Goal: Find specific page/section: Find specific page/section

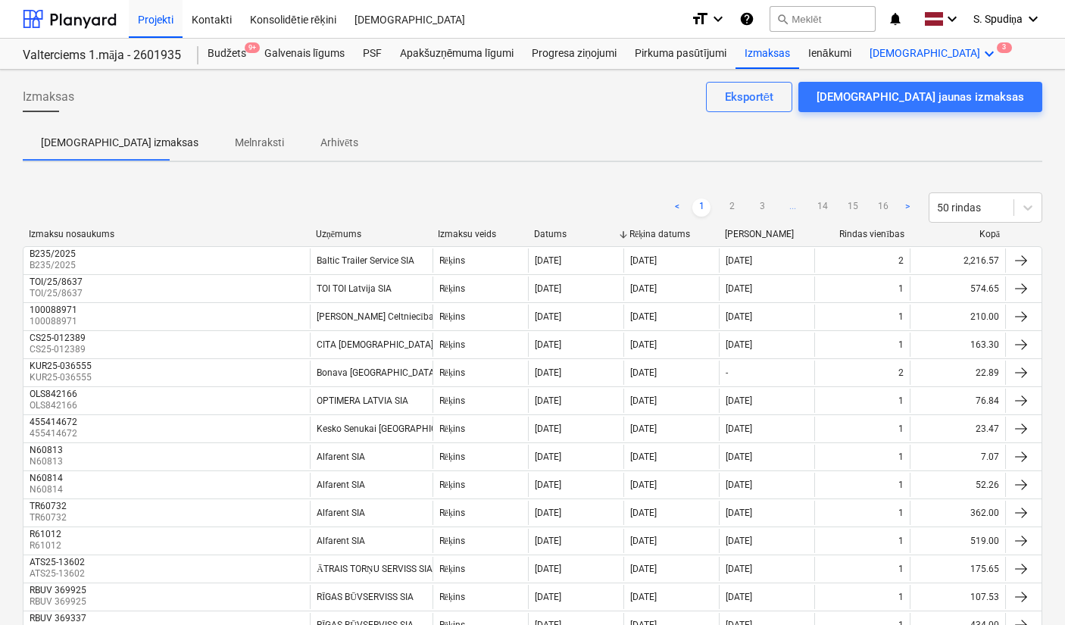
click at [981, 46] on icon "keyboard_arrow_down" at bounding box center [990, 54] width 18 height 18
click at [925, 110] on div "Faili 3" at bounding box center [962, 115] width 74 height 13
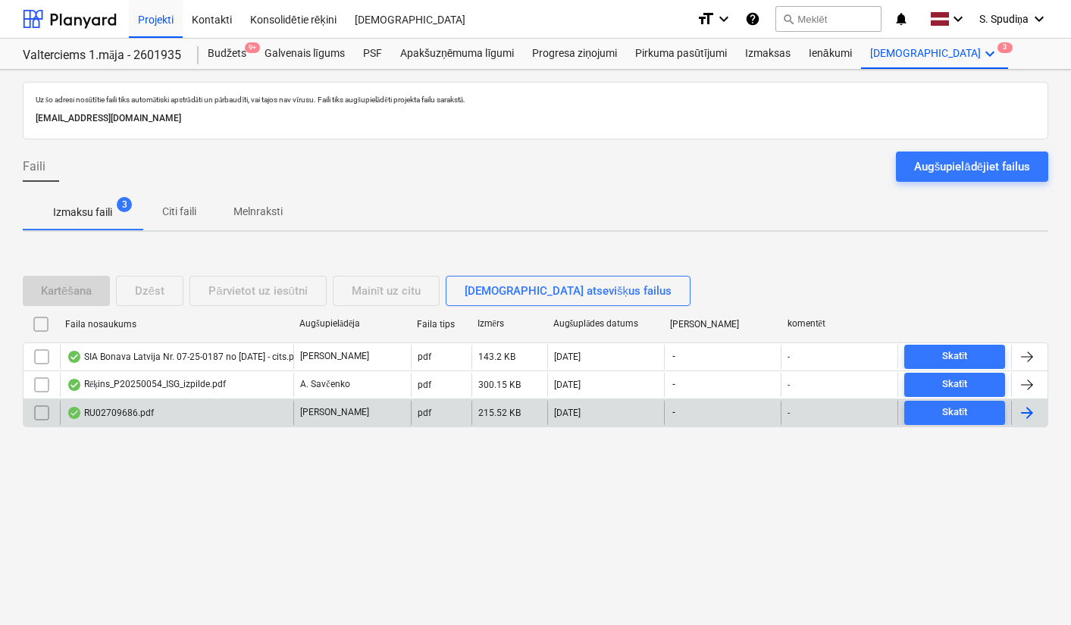
click at [152, 411] on div "RU02709686.pdf" at bounding box center [176, 413] width 233 height 24
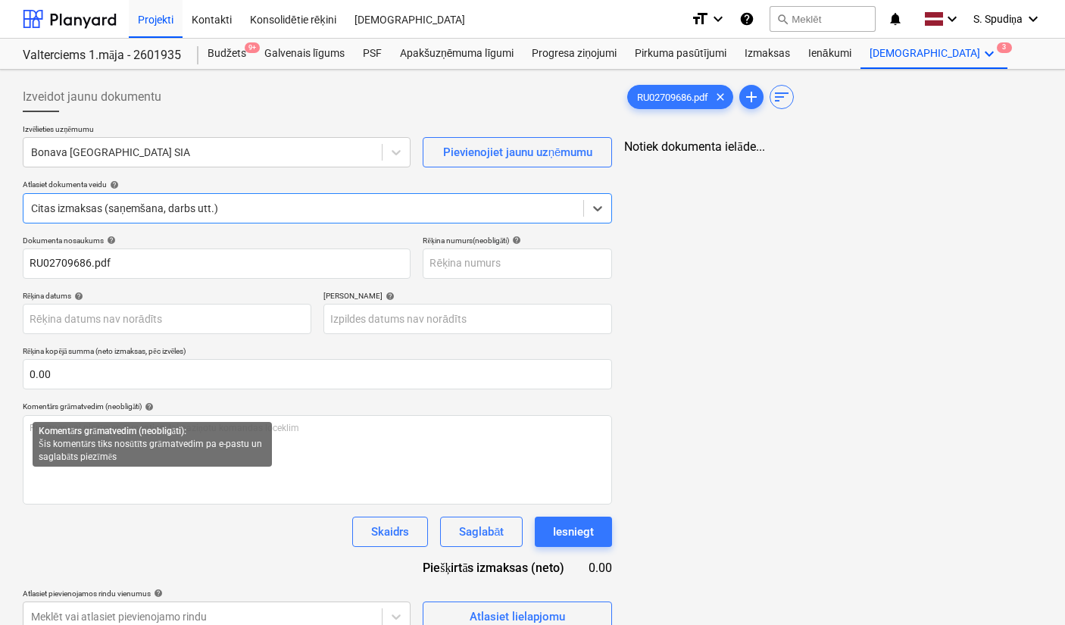
type input "RU02709686.pdf"
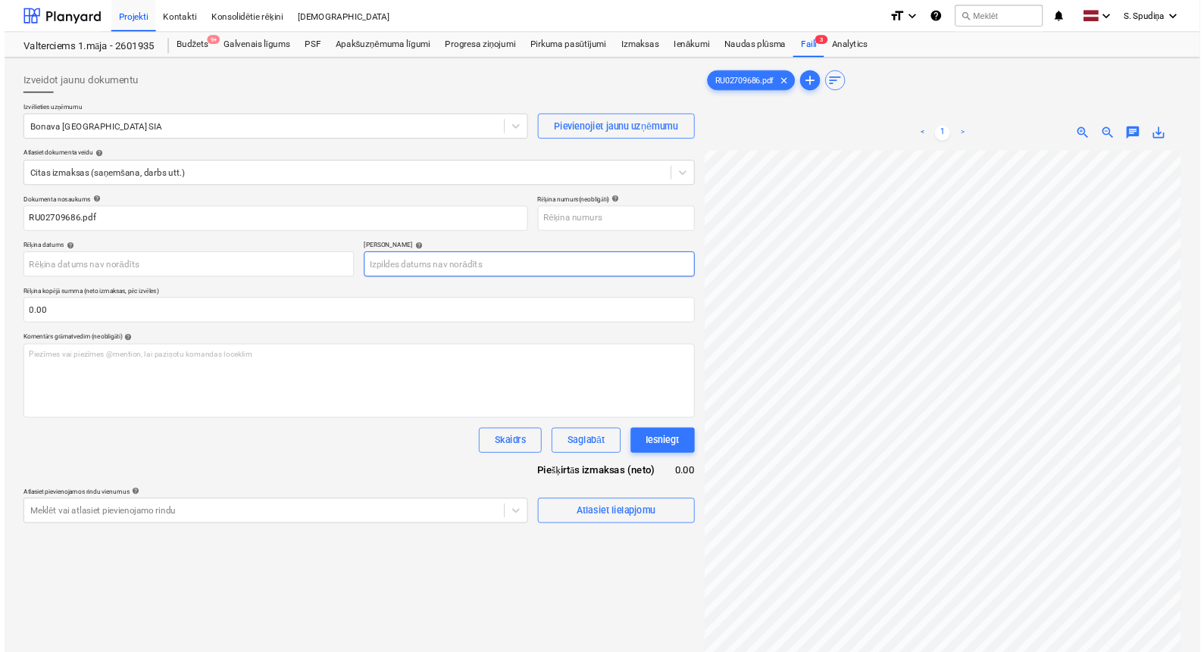
scroll to position [14, 110]
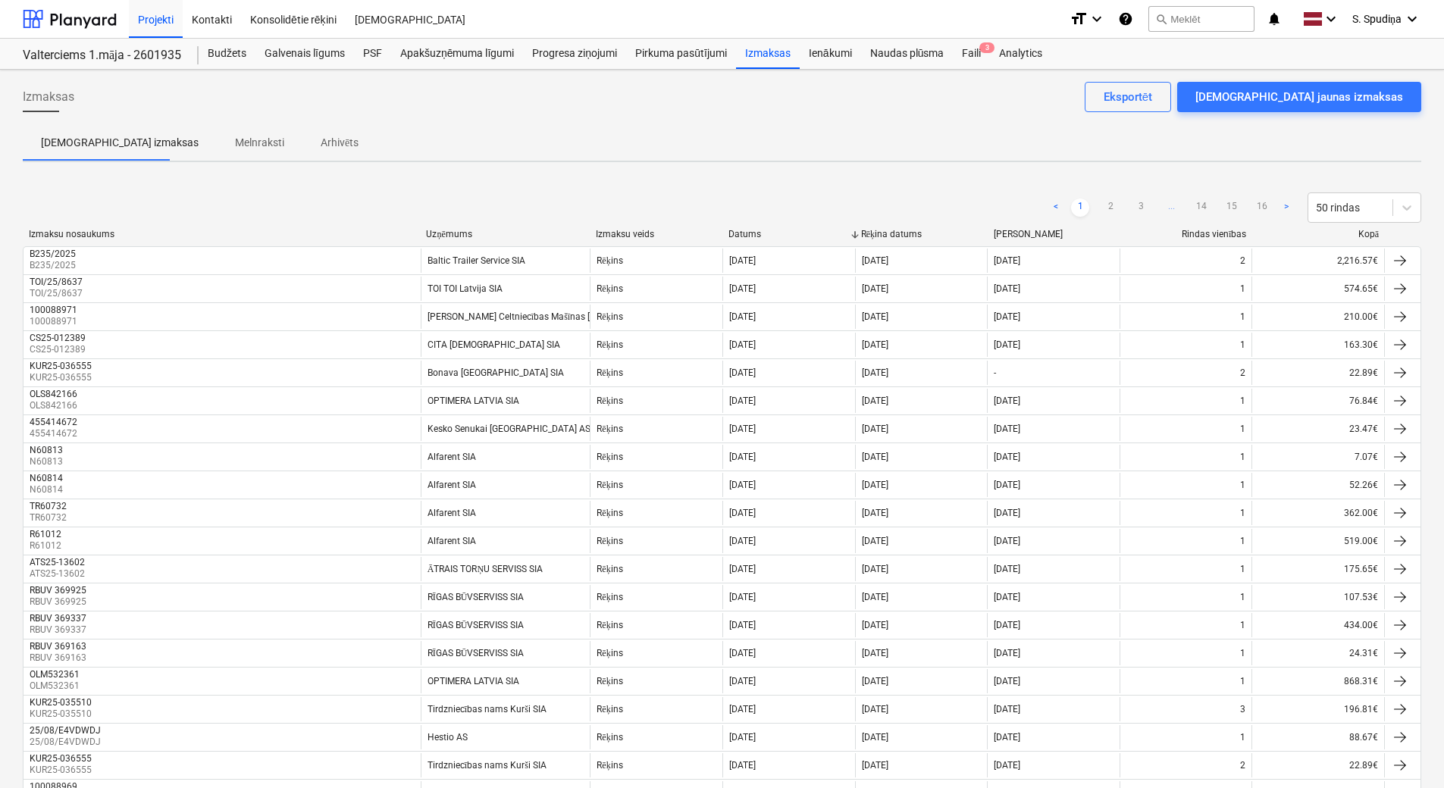
drag, startPoint x: 1104, startPoint y: 206, endPoint x: 1094, endPoint y: 161, distance: 46.5
click at [1104, 206] on link "2" at bounding box center [1110, 208] width 18 height 18
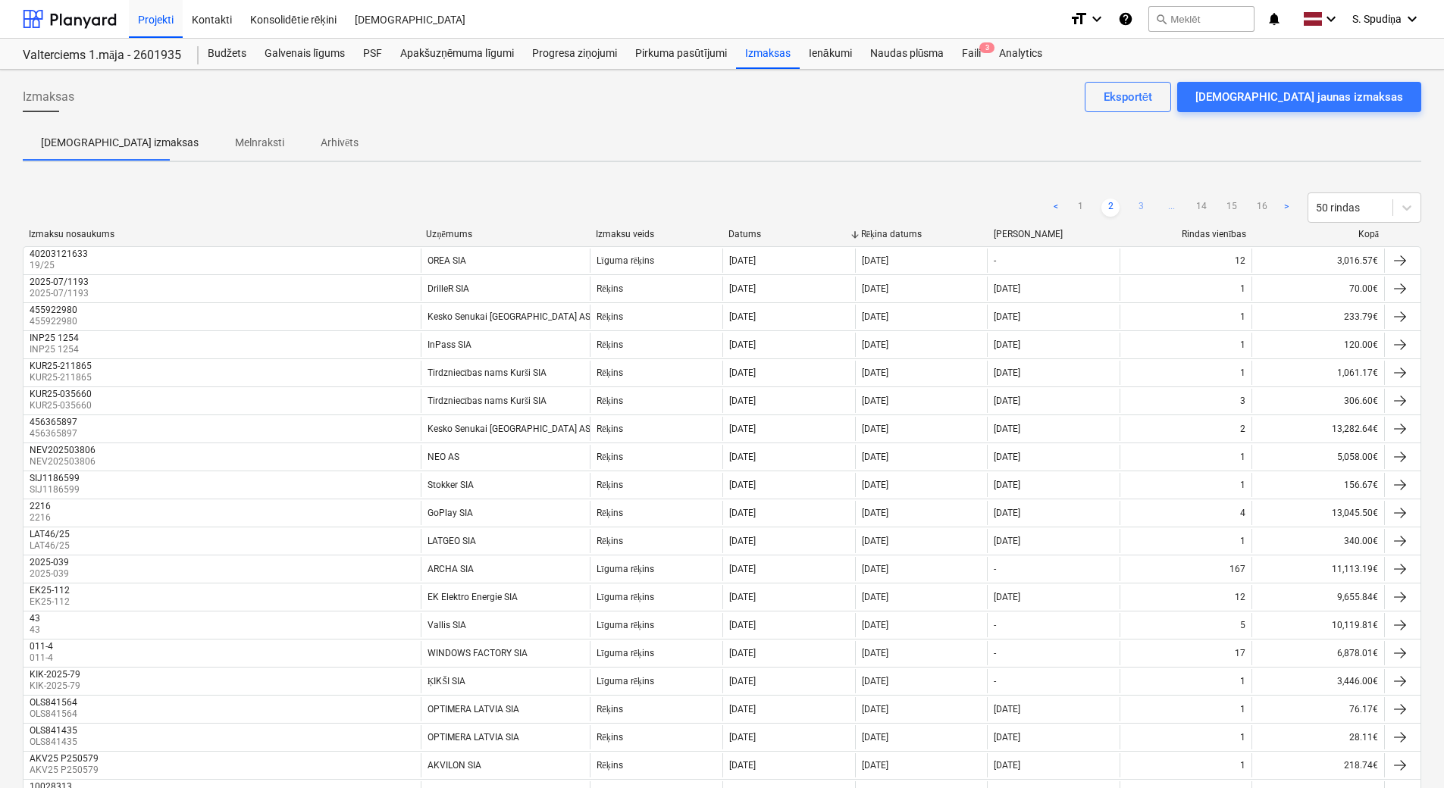
click at [1146, 204] on link "3" at bounding box center [1140, 208] width 18 height 18
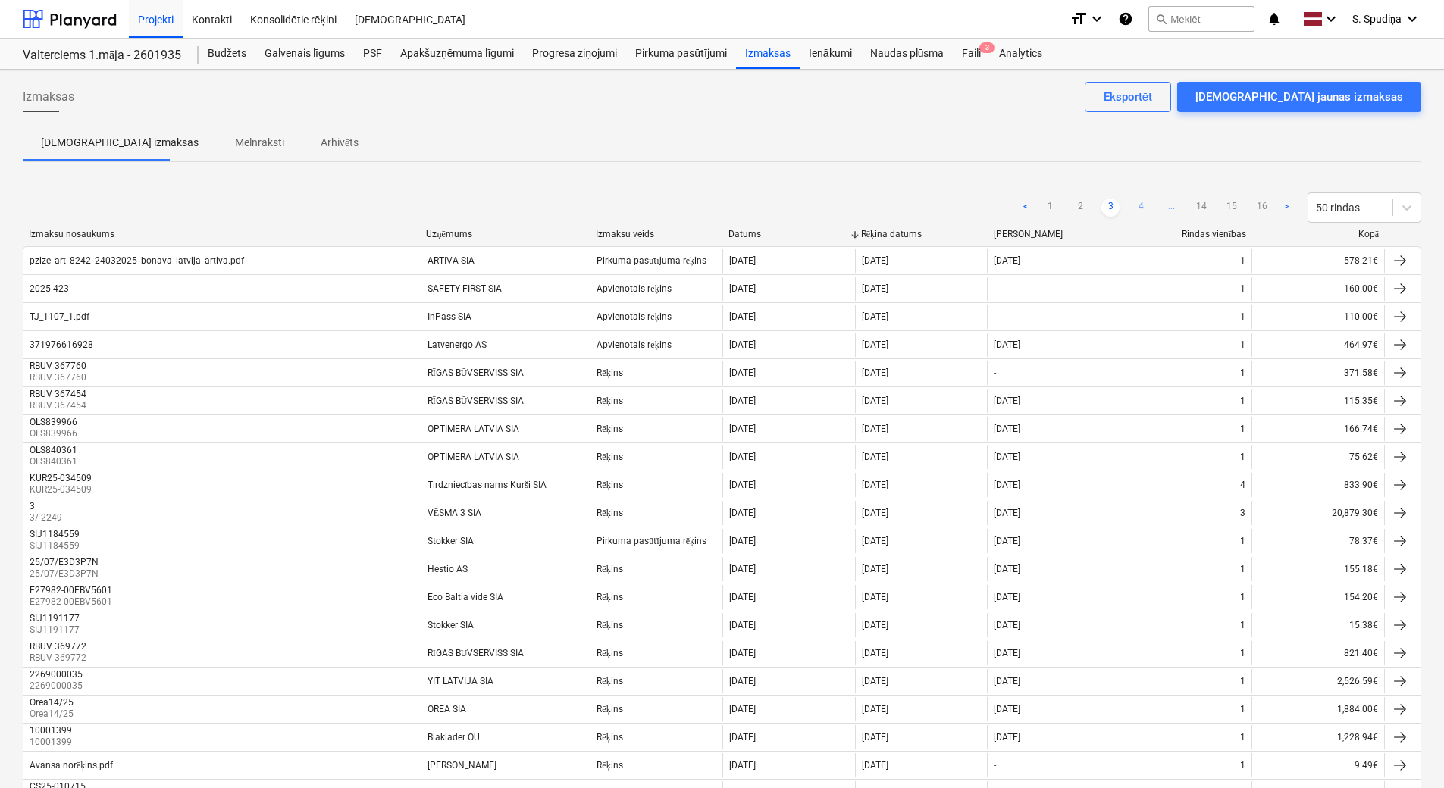
click at [1138, 199] on link "4" at bounding box center [1140, 208] width 18 height 18
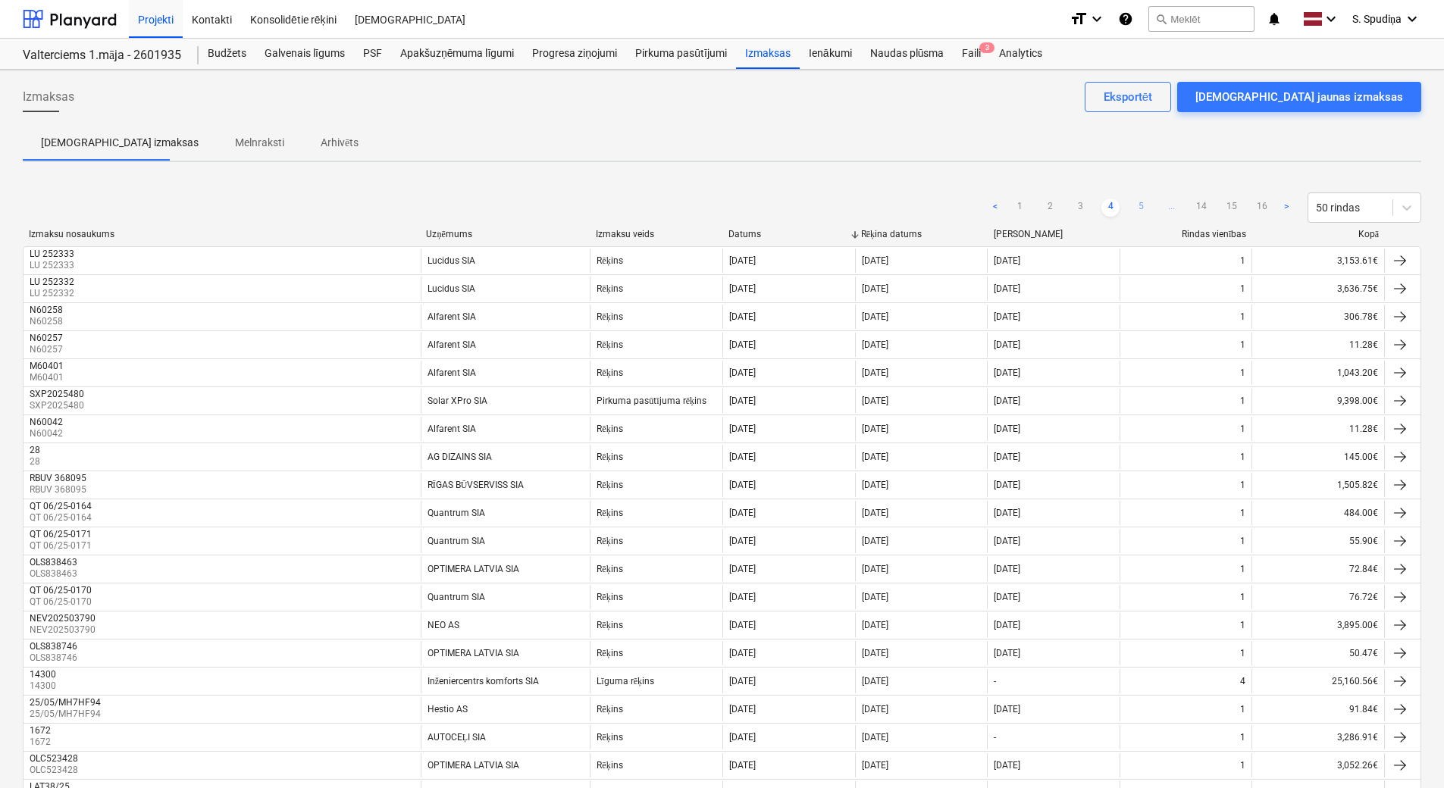
click at [1137, 206] on link "5" at bounding box center [1140, 208] width 18 height 18
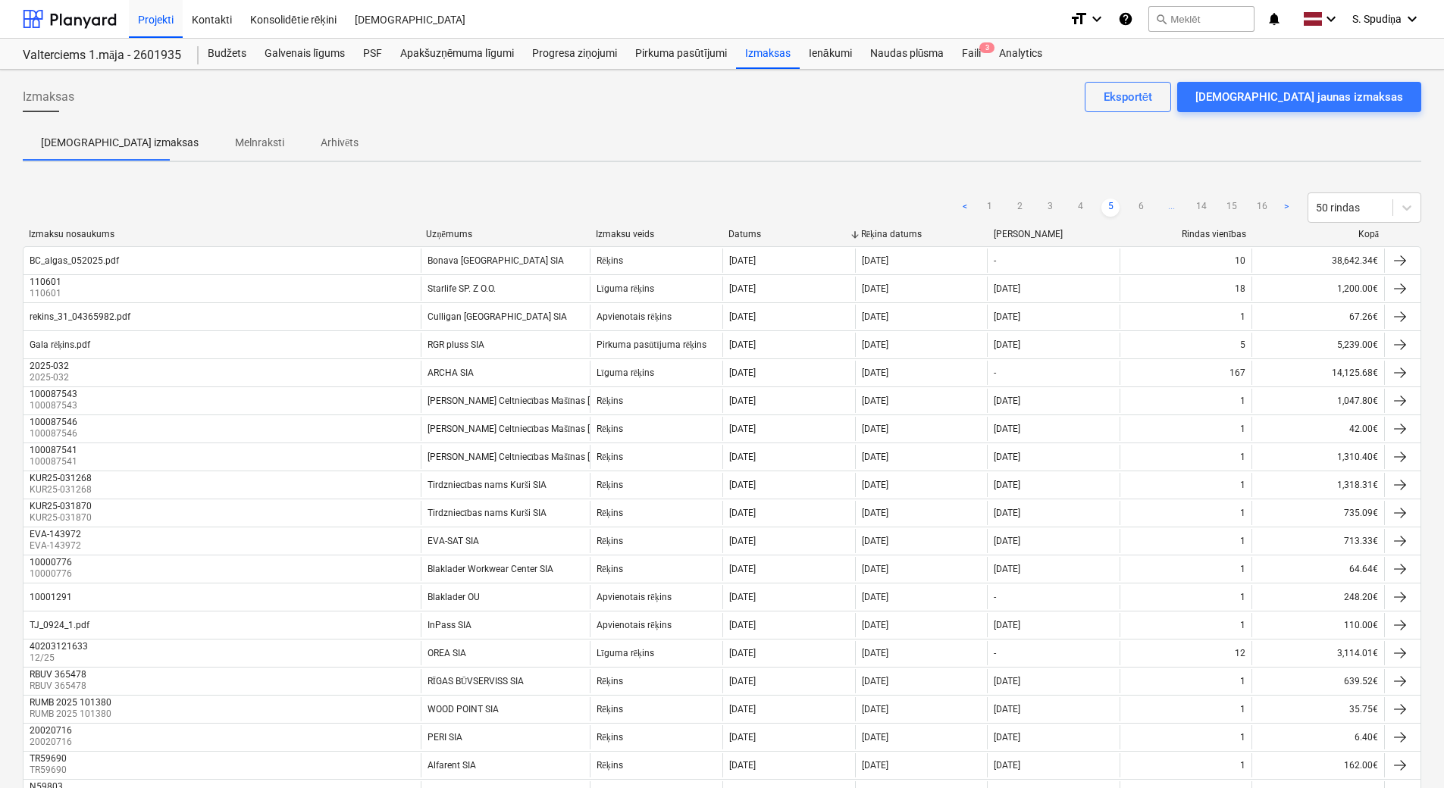
click at [1144, 209] on link "6" at bounding box center [1140, 208] width 18 height 18
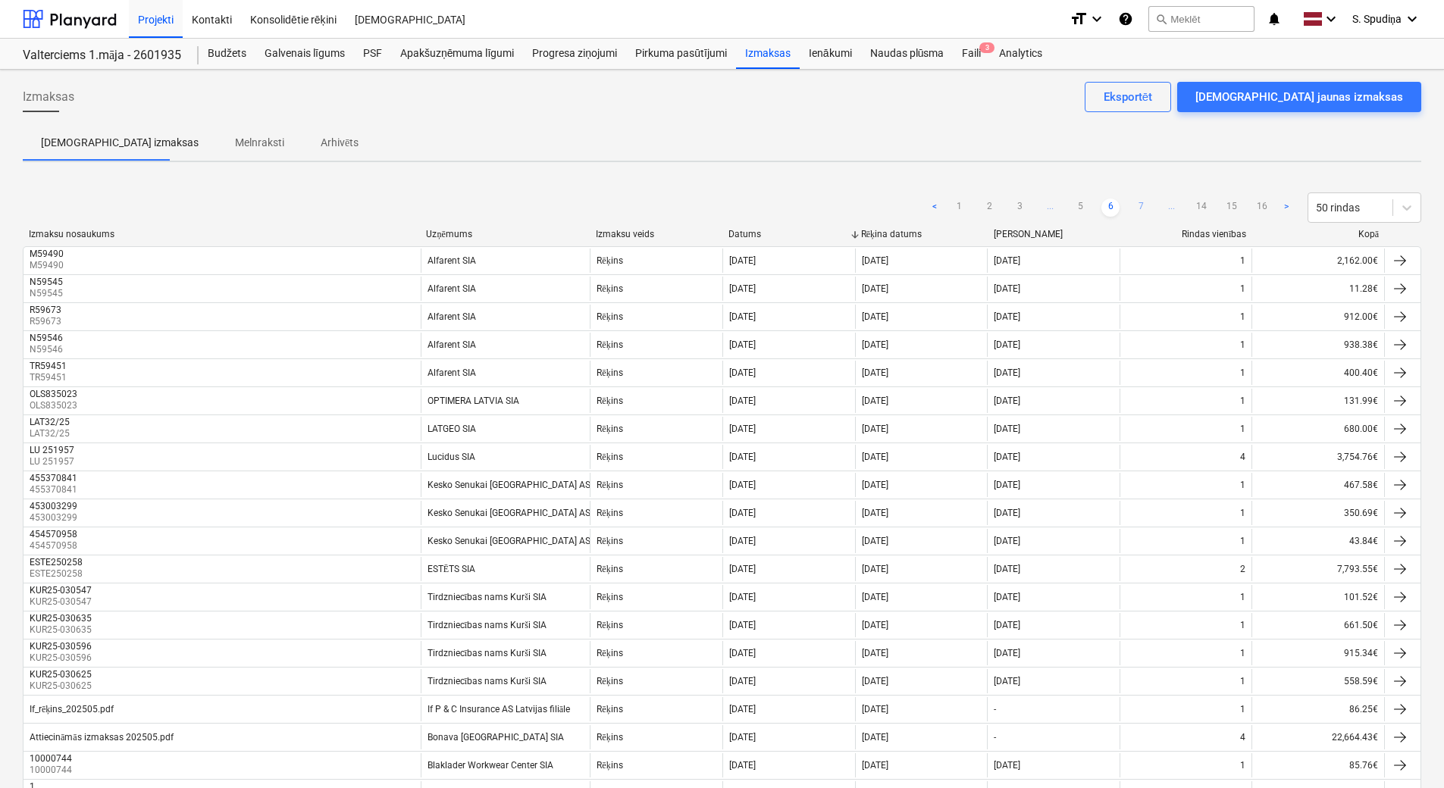
click at [1144, 210] on link "7" at bounding box center [1140, 208] width 18 height 18
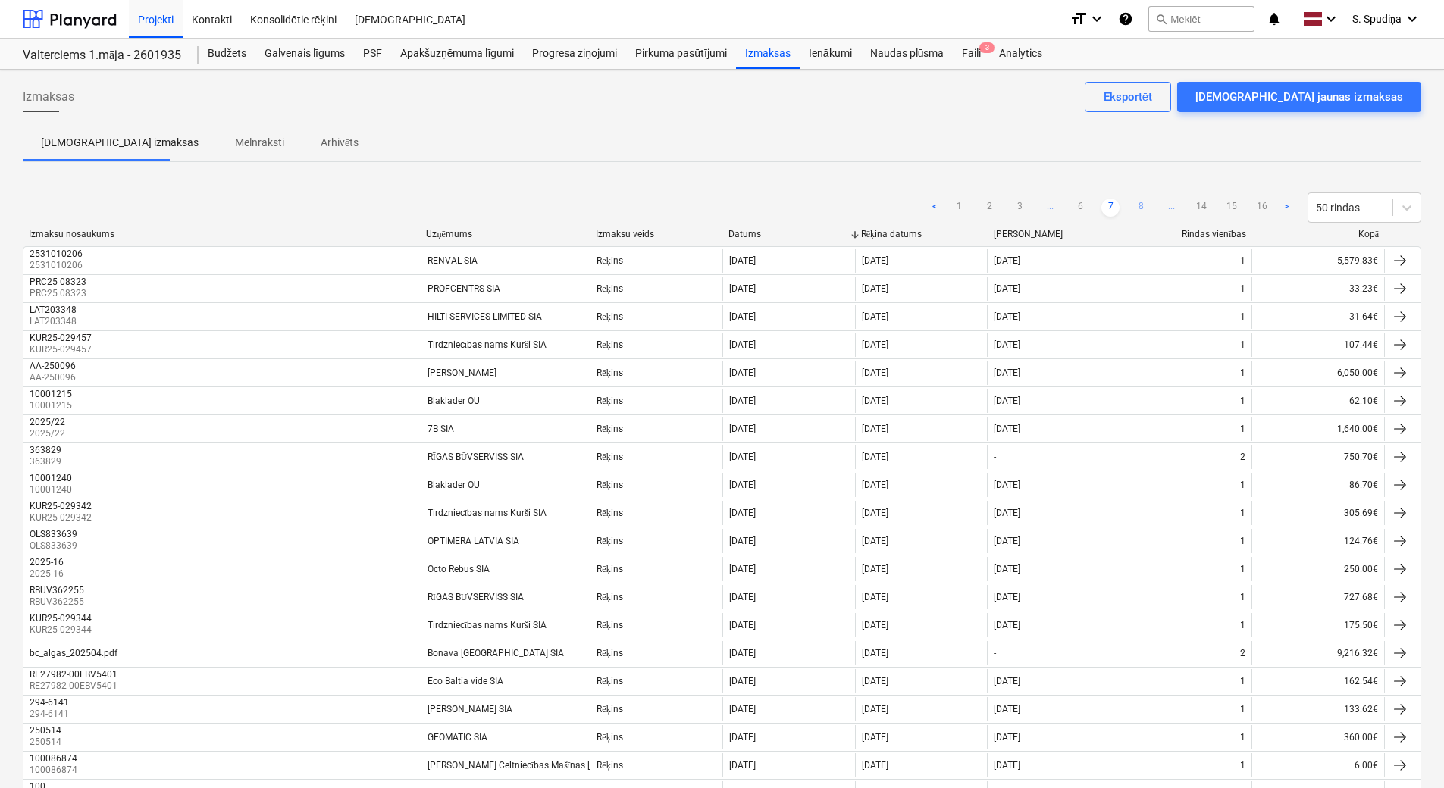
click at [1133, 207] on link "8" at bounding box center [1140, 208] width 18 height 18
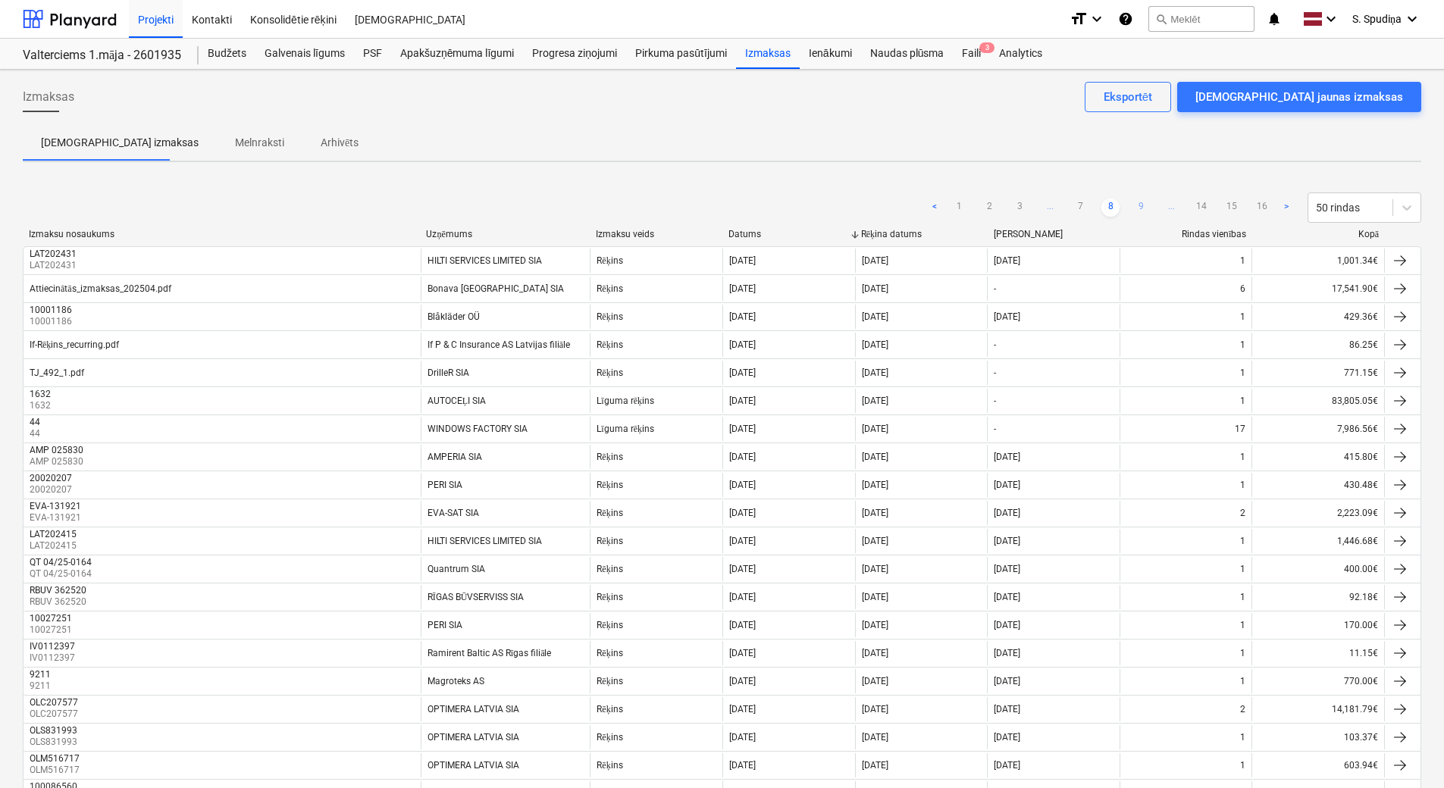
click at [1133, 209] on link "9" at bounding box center [1140, 208] width 18 height 18
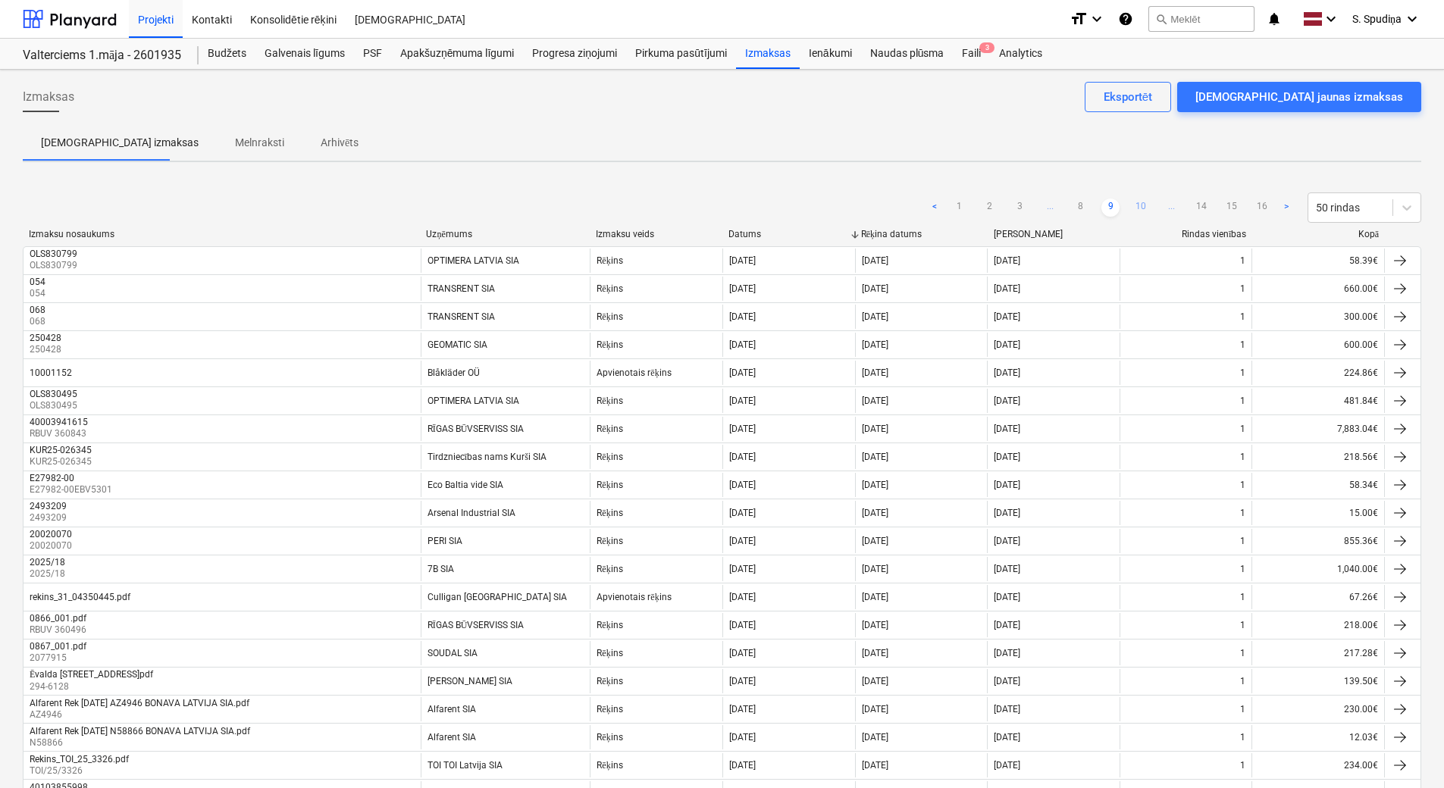
click at [1137, 206] on link "10" at bounding box center [1140, 208] width 18 height 18
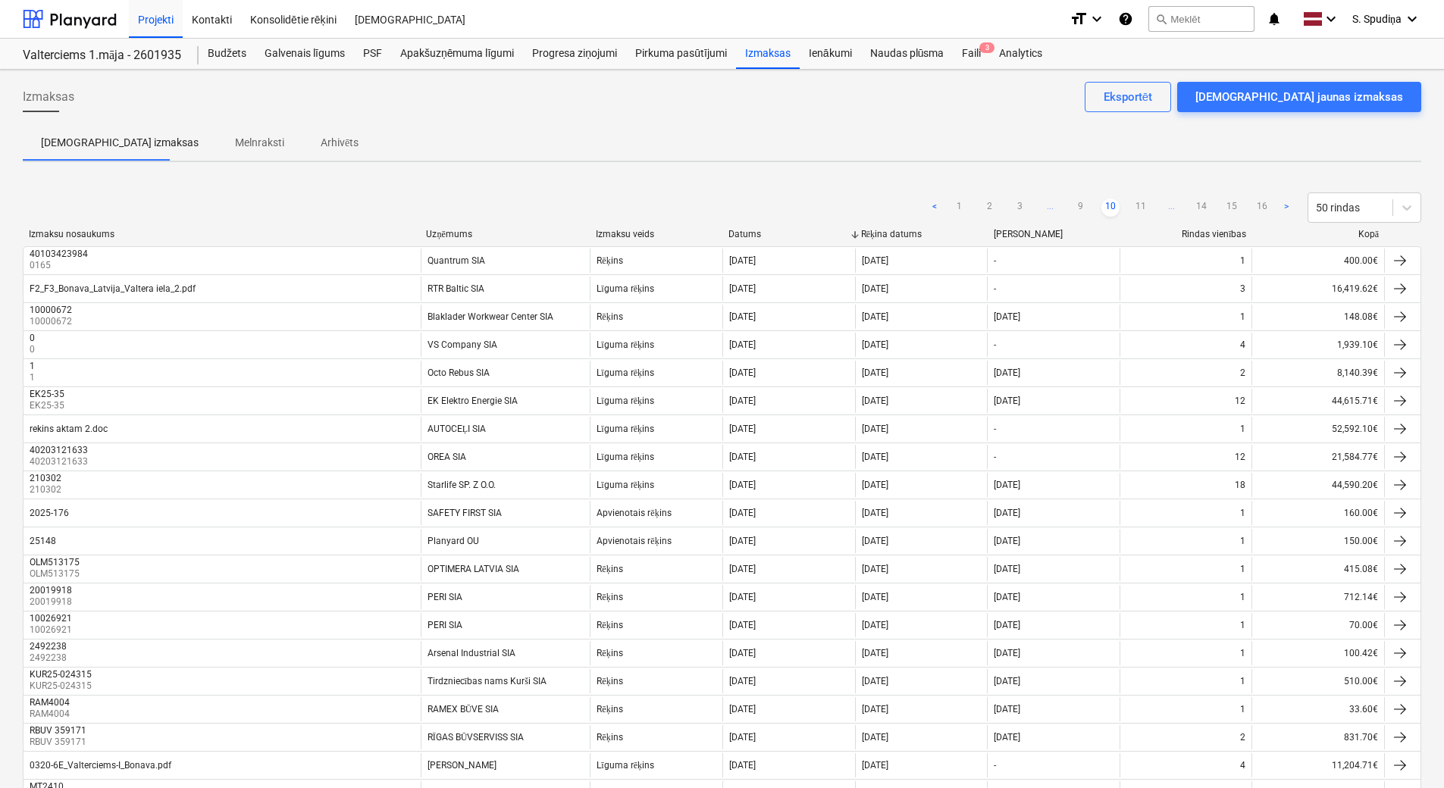
drag, startPoint x: 1134, startPoint y: 202, endPoint x: 1131, endPoint y: 171, distance: 31.2
click at [1134, 202] on link "11" at bounding box center [1140, 208] width 18 height 18
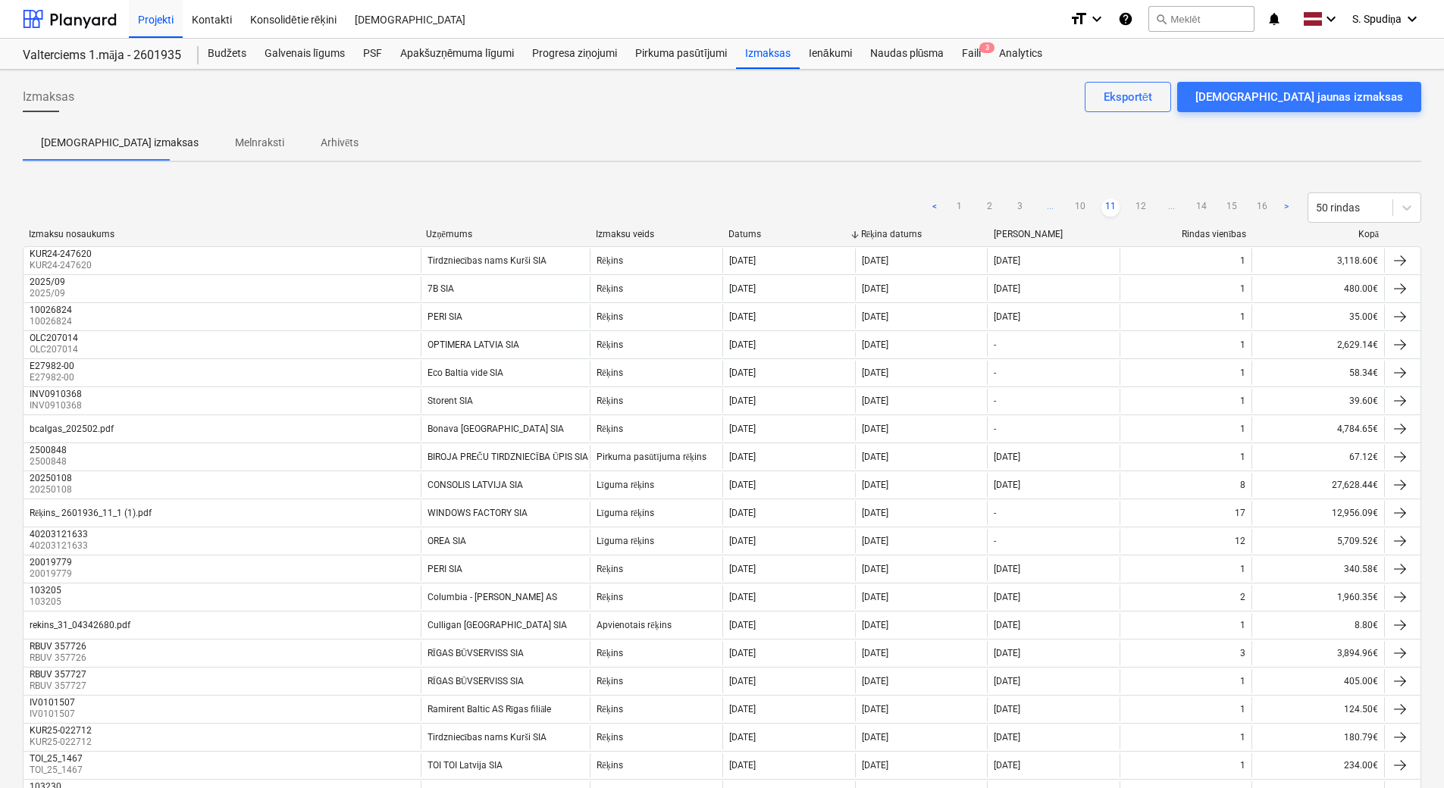
drag, startPoint x: 1142, startPoint y: 210, endPoint x: 1101, endPoint y: 75, distance: 141.0
click at [1141, 210] on link "12" at bounding box center [1140, 208] width 18 height 18
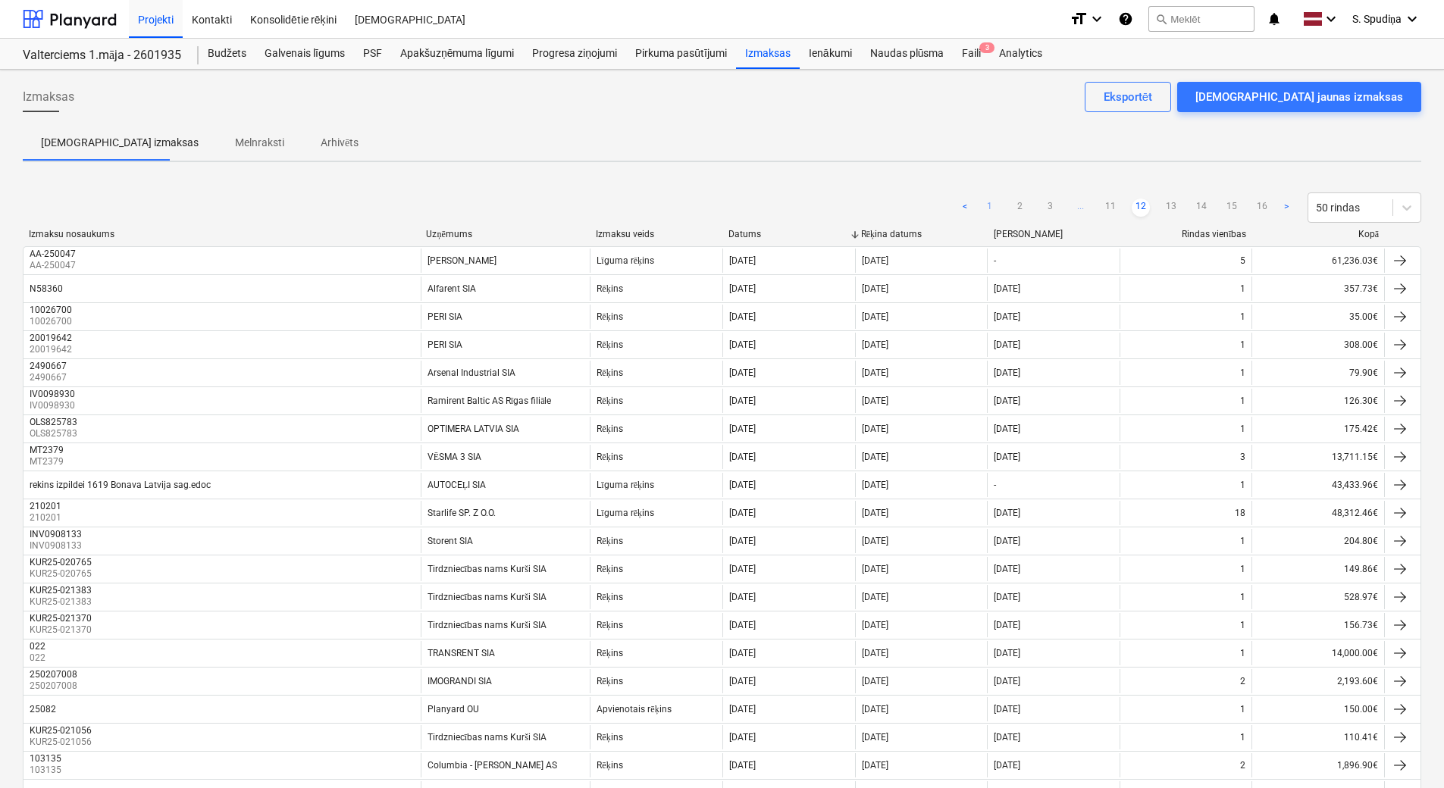
click at [987, 203] on link "1" at bounding box center [989, 208] width 18 height 18
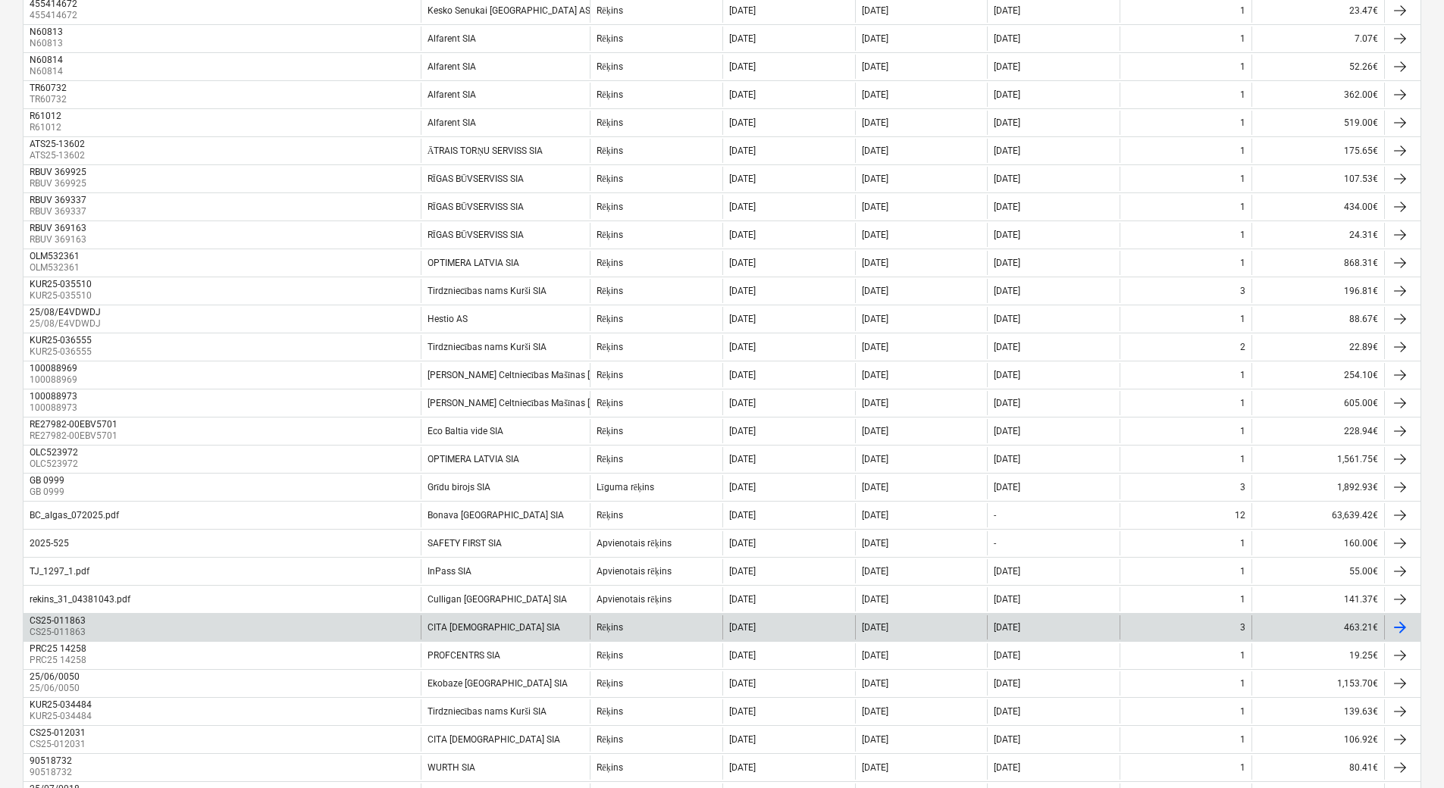
scroll to position [455, 0]
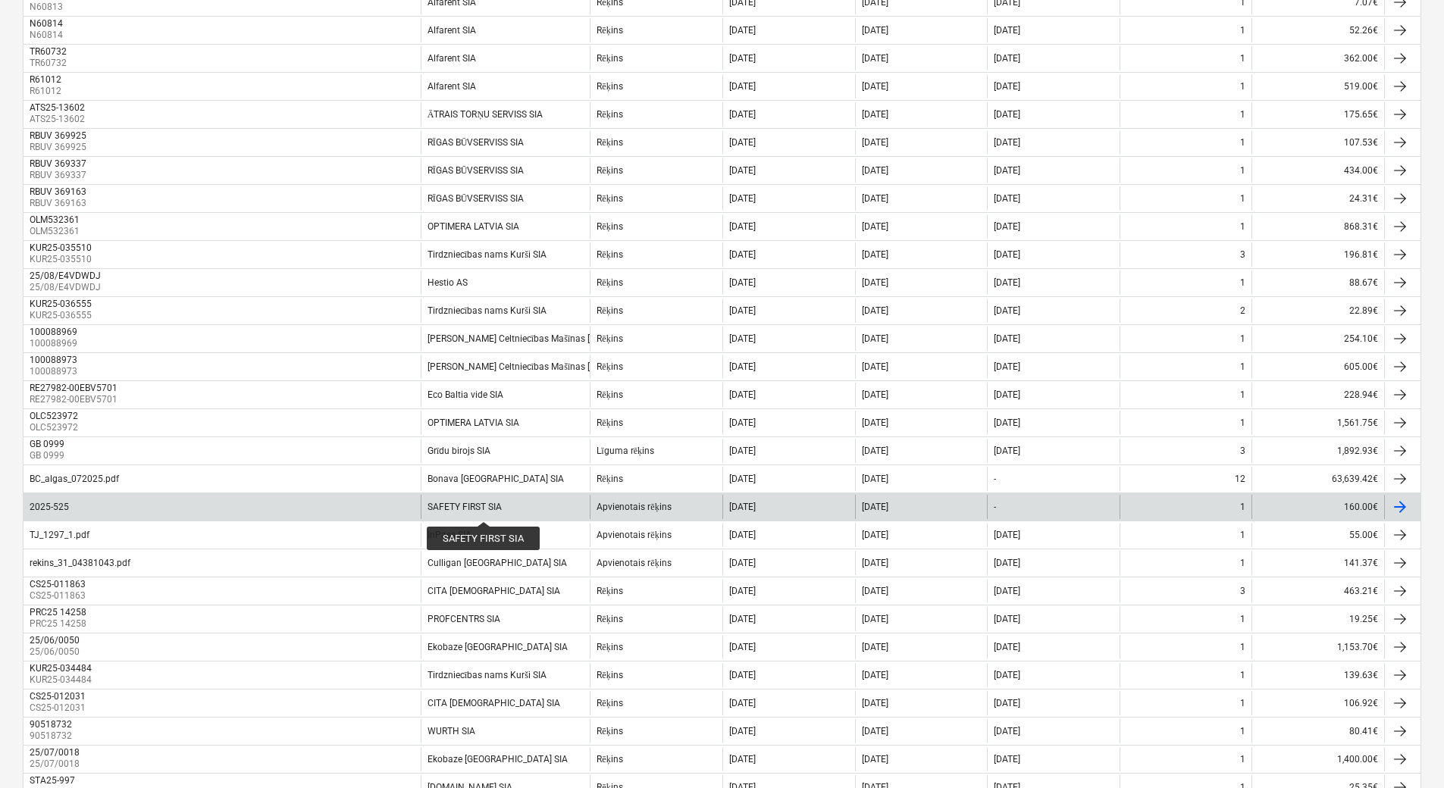
click at [483, 508] on div "SAFETY FIRST SIA" at bounding box center [464, 507] width 74 height 11
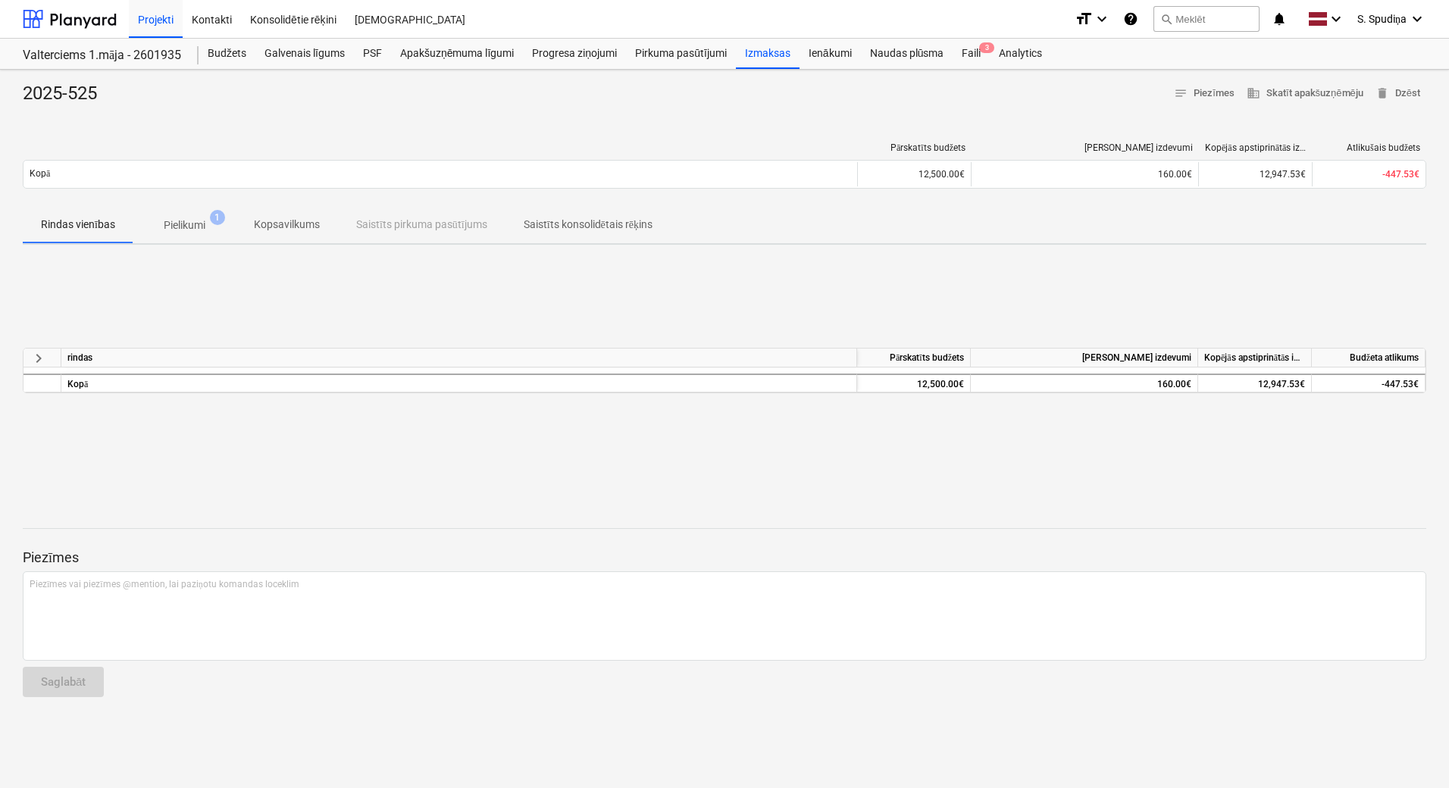
click at [193, 221] on p "Pielikumi" at bounding box center [185, 225] width 42 height 16
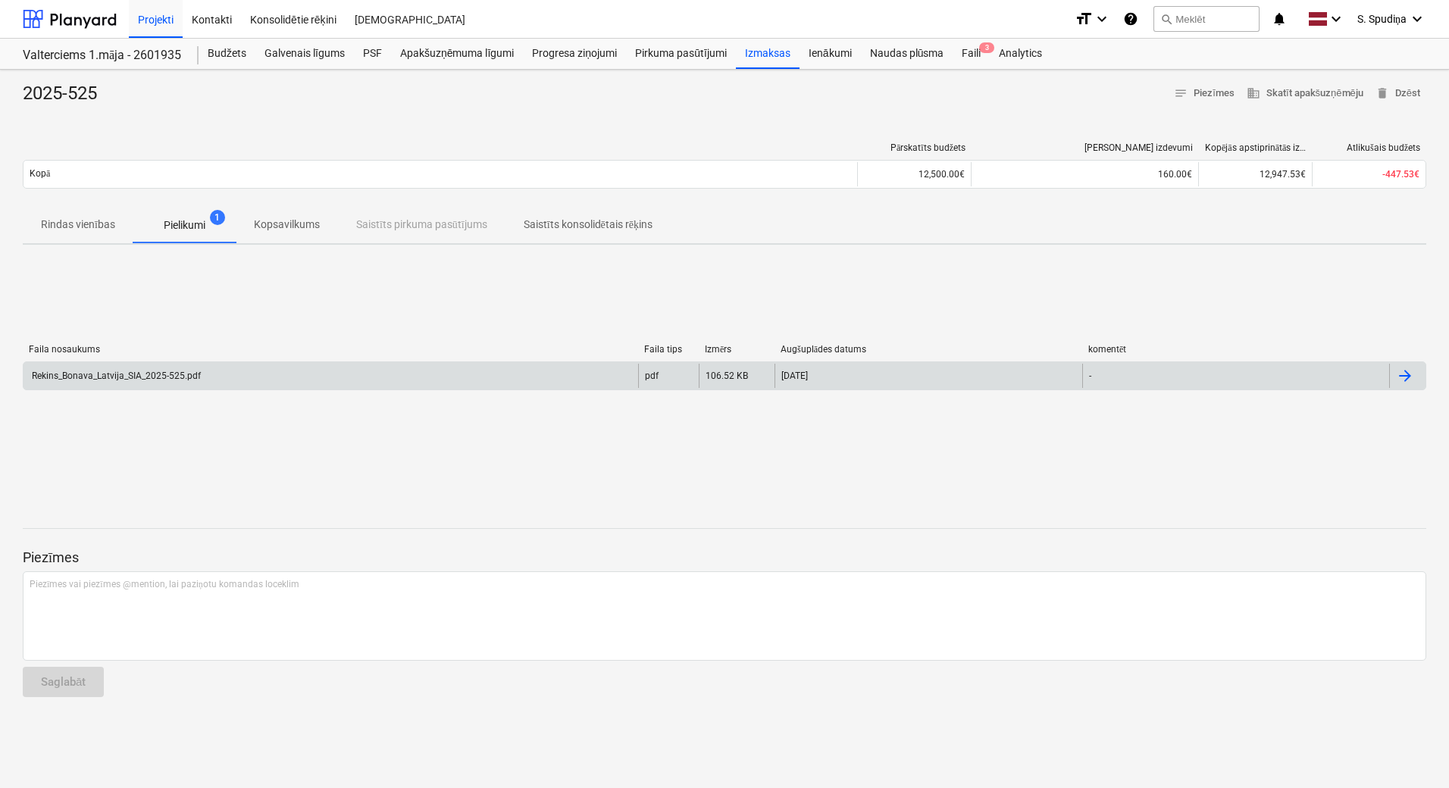
click at [185, 371] on div "Rekins_Bonava_Latvija_SIA_2025-525.pdf" at bounding box center [115, 376] width 171 height 11
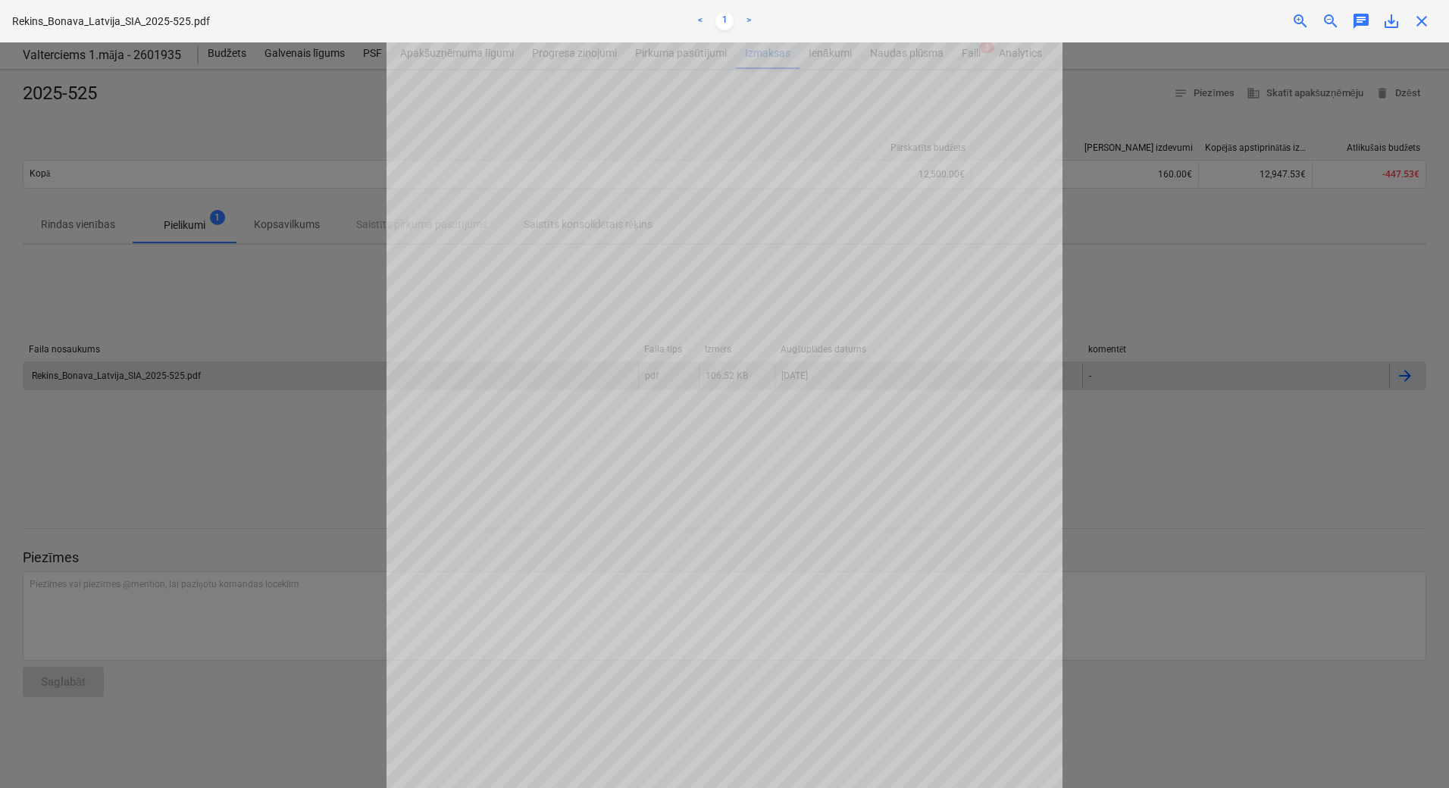
scroll to position [152, 0]
click at [1419, 17] on div "Too many requests, try again later" at bounding box center [1236, 16] width 409 height 32
